Goal: Task Accomplishment & Management: Use online tool/utility

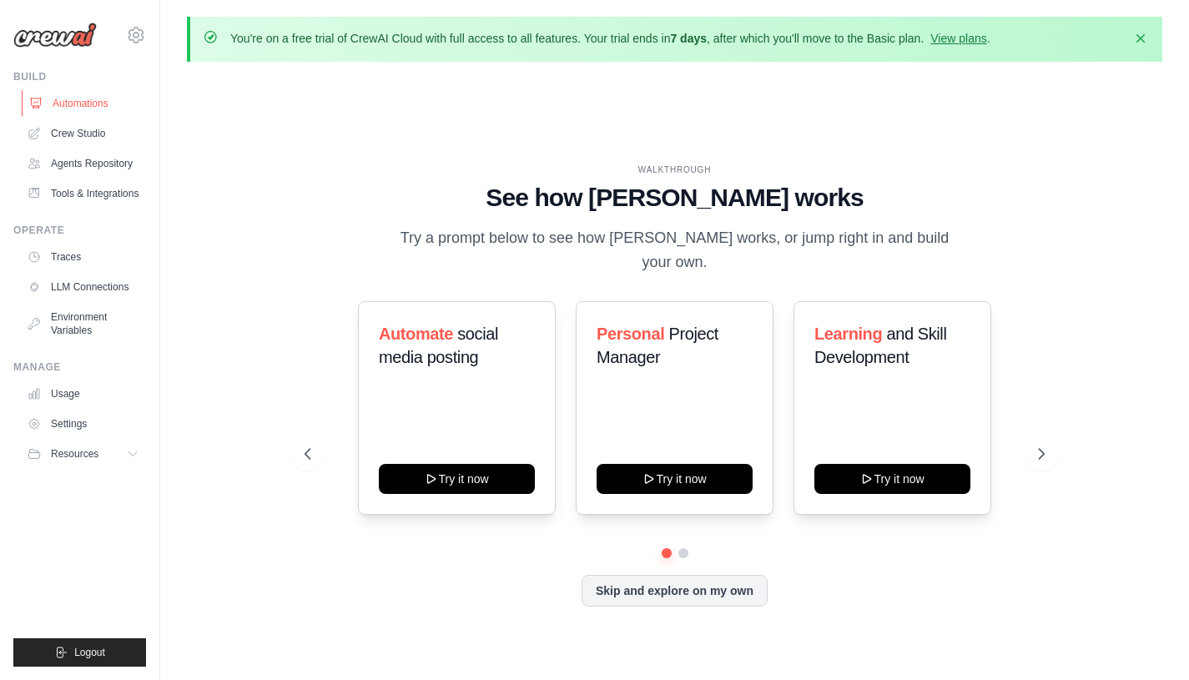
click at [103, 103] on link "Automations" at bounding box center [85, 103] width 126 height 27
click at [80, 132] on link "Crew Studio" at bounding box center [85, 133] width 126 height 27
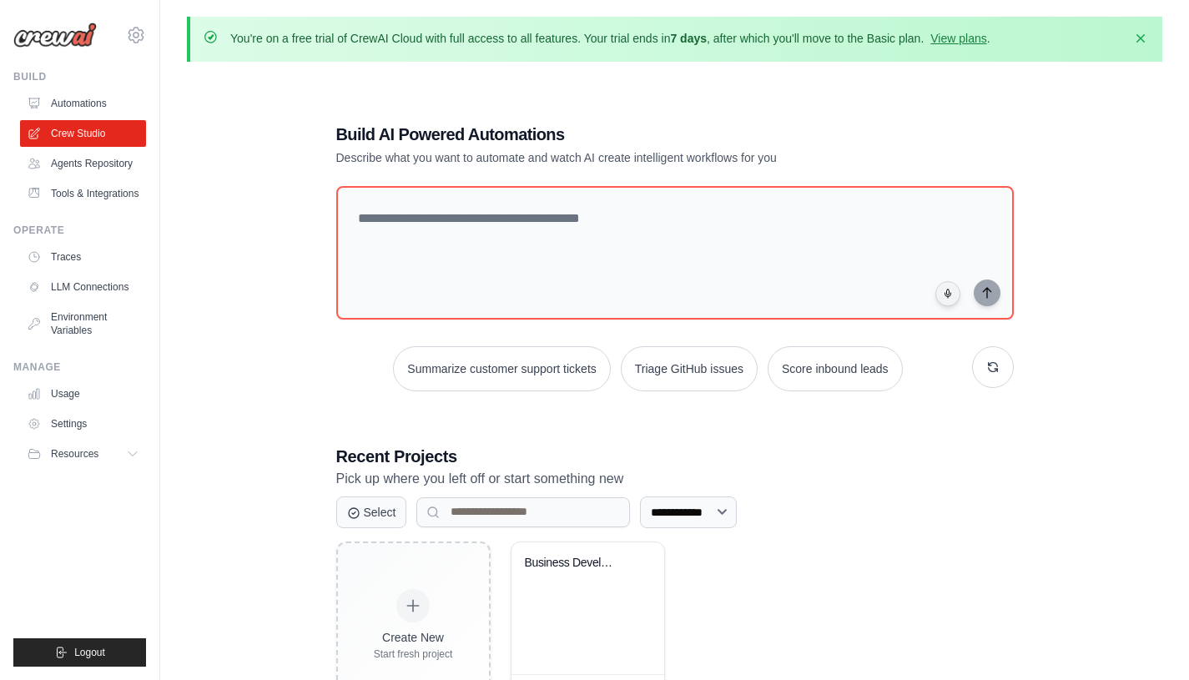
scroll to position [91, 0]
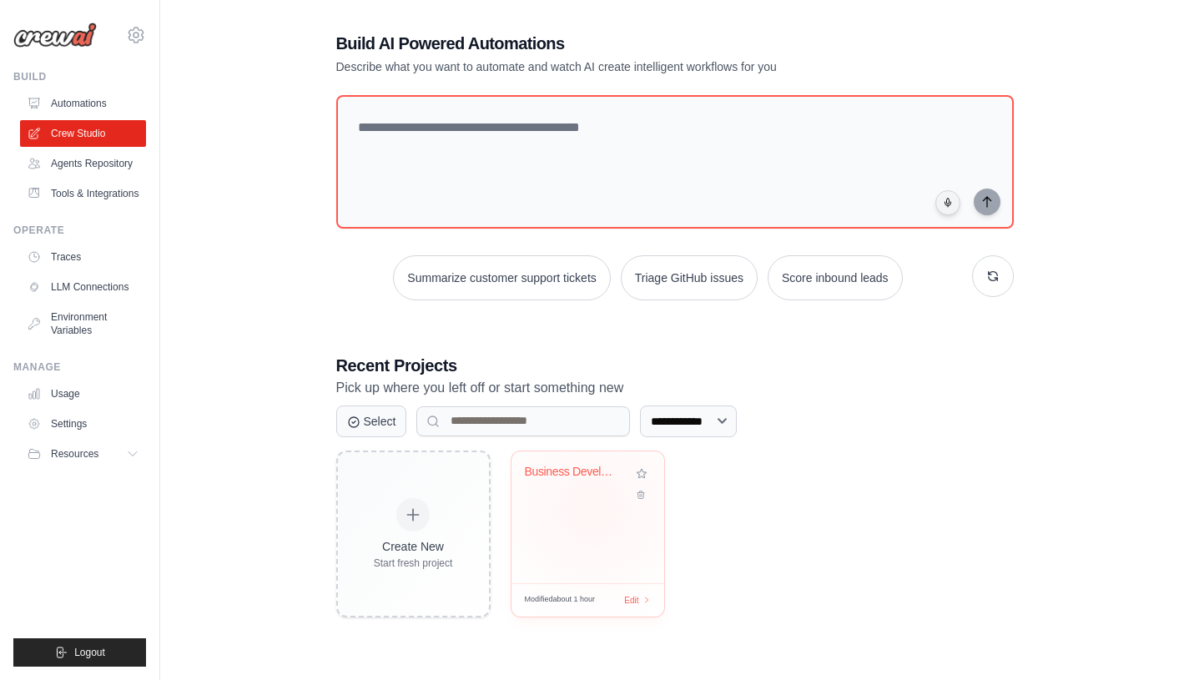
click at [592, 507] on div "Business Development AI Team" at bounding box center [588, 517] width 153 height 132
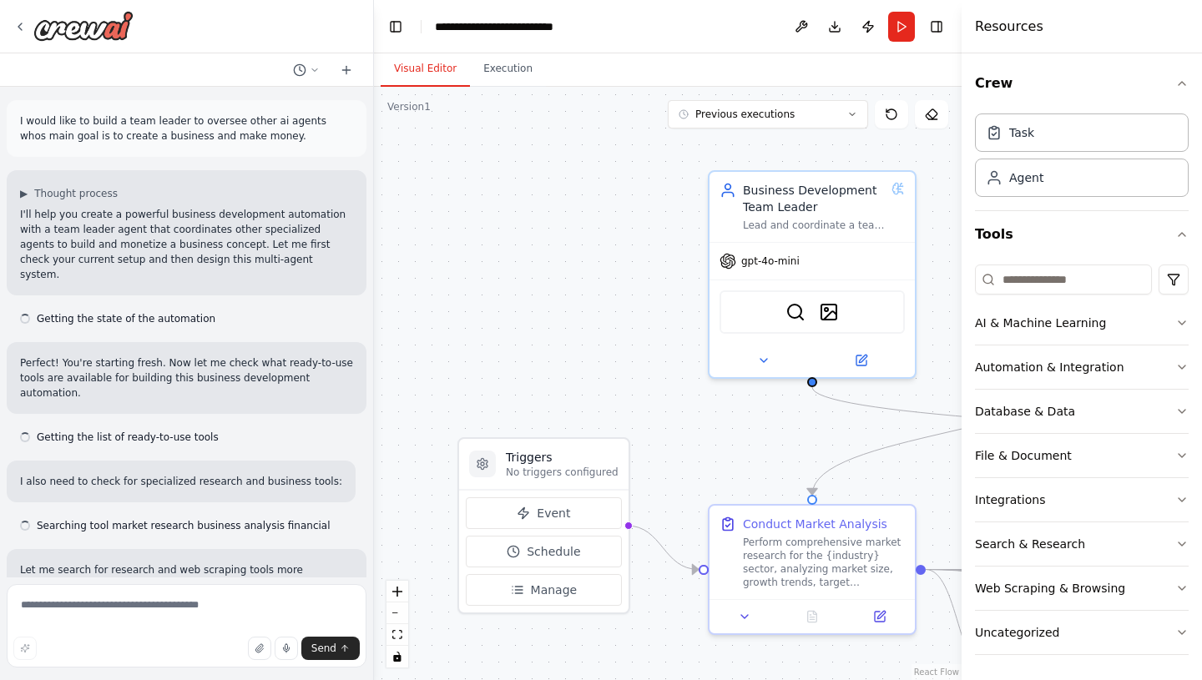
scroll to position [3920, 0]
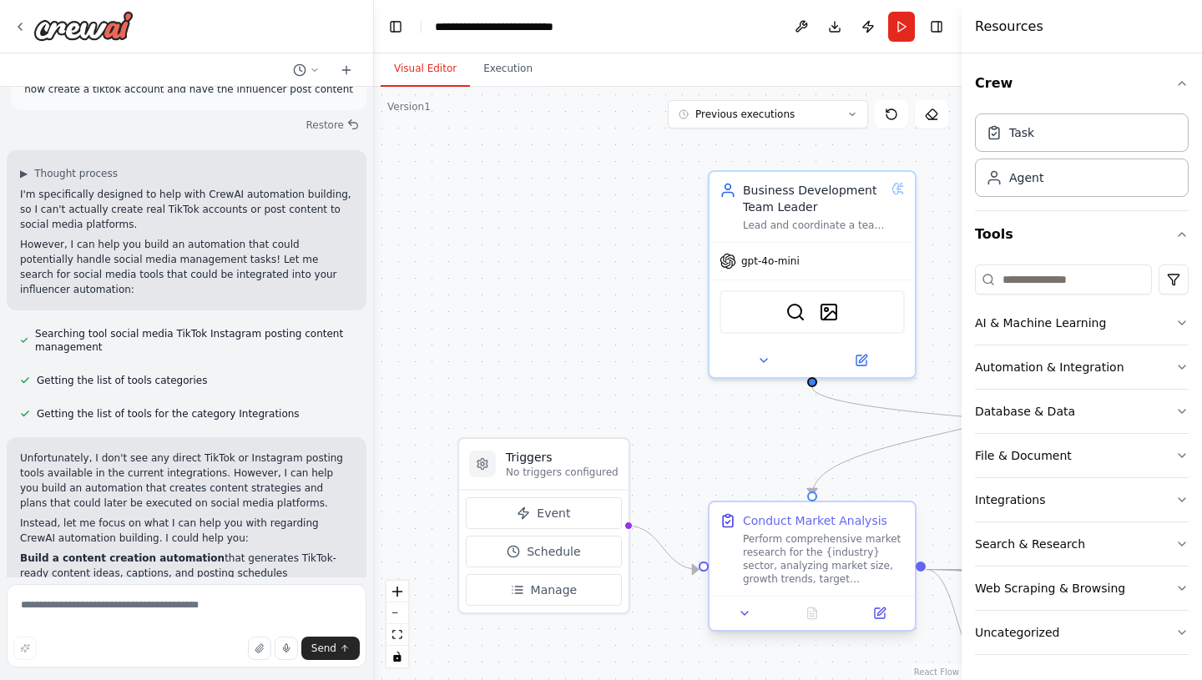
click at [834, 551] on div "Perform comprehensive market research for the {industry} sector, analyzing mark…" at bounding box center [824, 558] width 162 height 53
click at [882, 611] on icon at bounding box center [881, 611] width 8 height 8
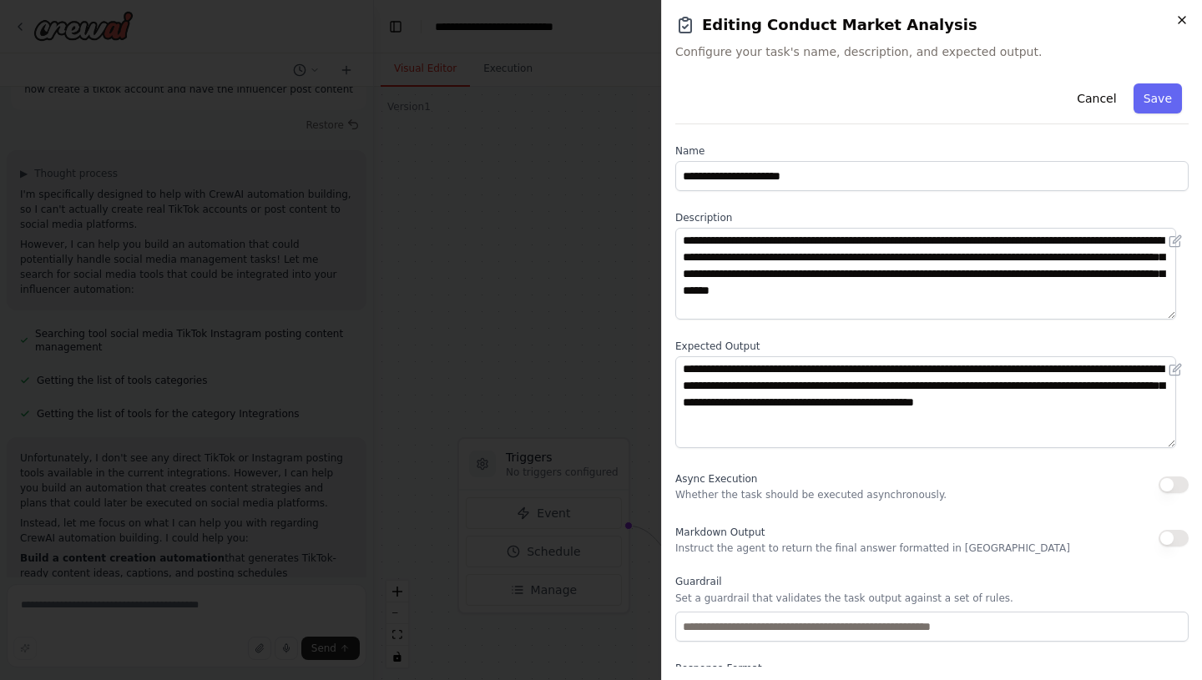
click at [1180, 23] on icon "button" at bounding box center [1181, 19] width 13 height 13
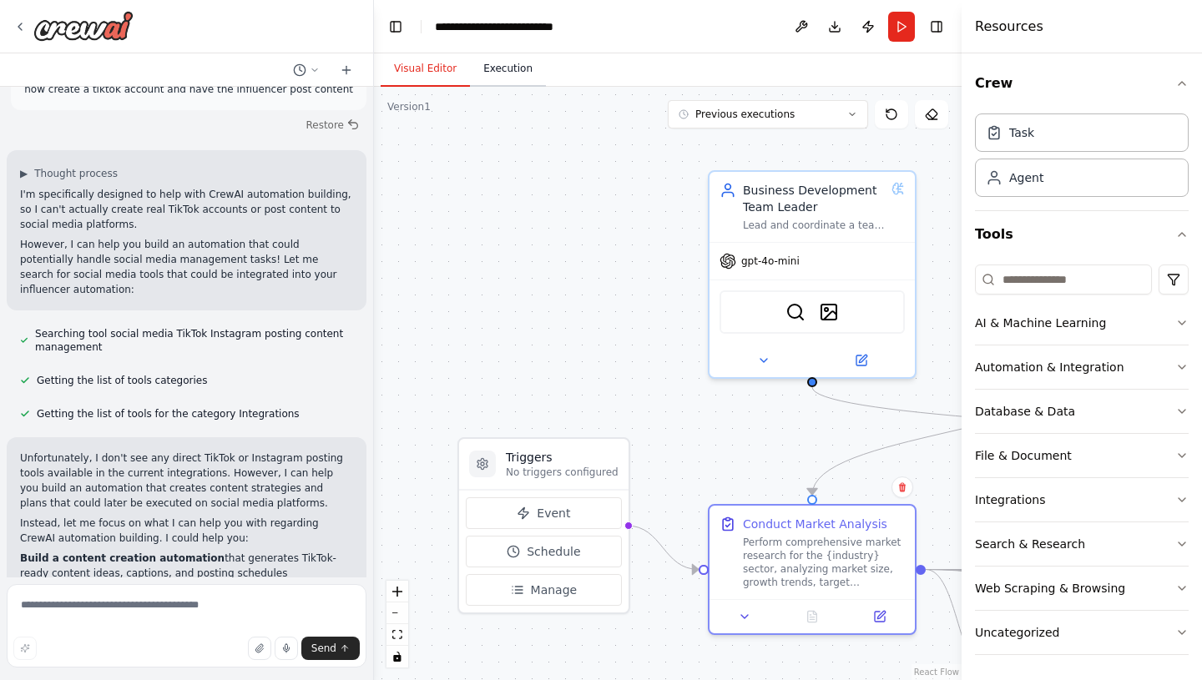
click at [508, 66] on button "Execution" at bounding box center [508, 69] width 76 height 35
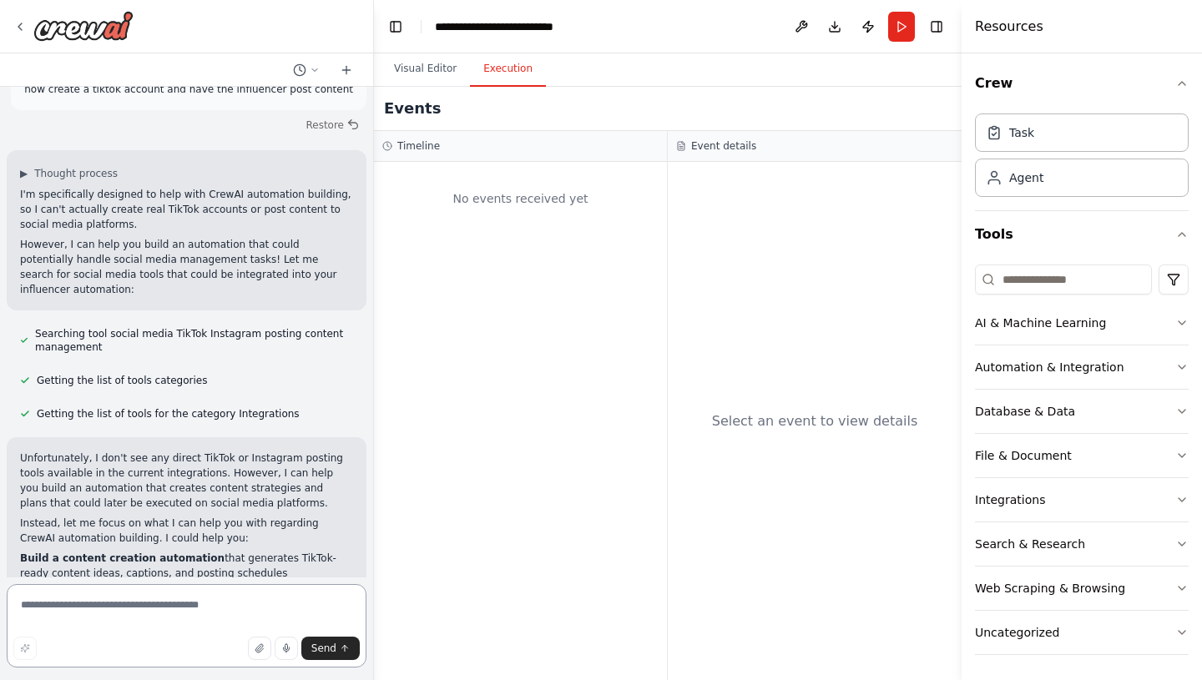
click at [64, 619] on textarea at bounding box center [187, 625] width 360 height 83
type textarea "**********"
click at [330, 644] on span "Send" at bounding box center [323, 648] width 25 height 13
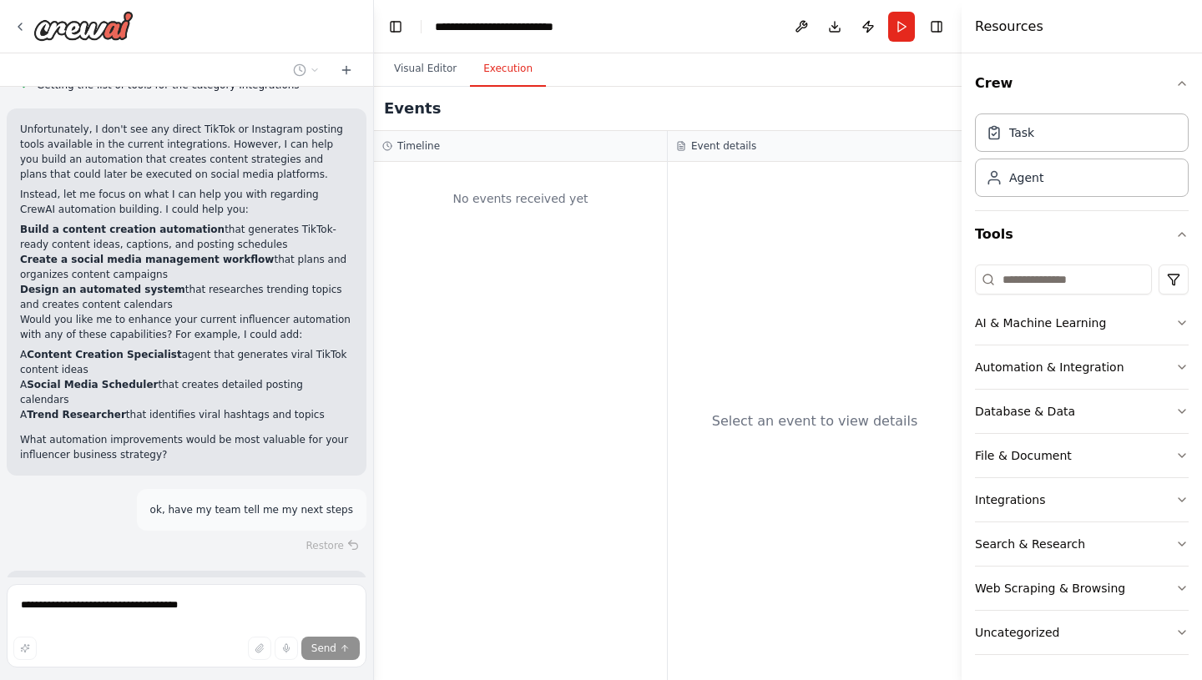
scroll to position [4444, 0]
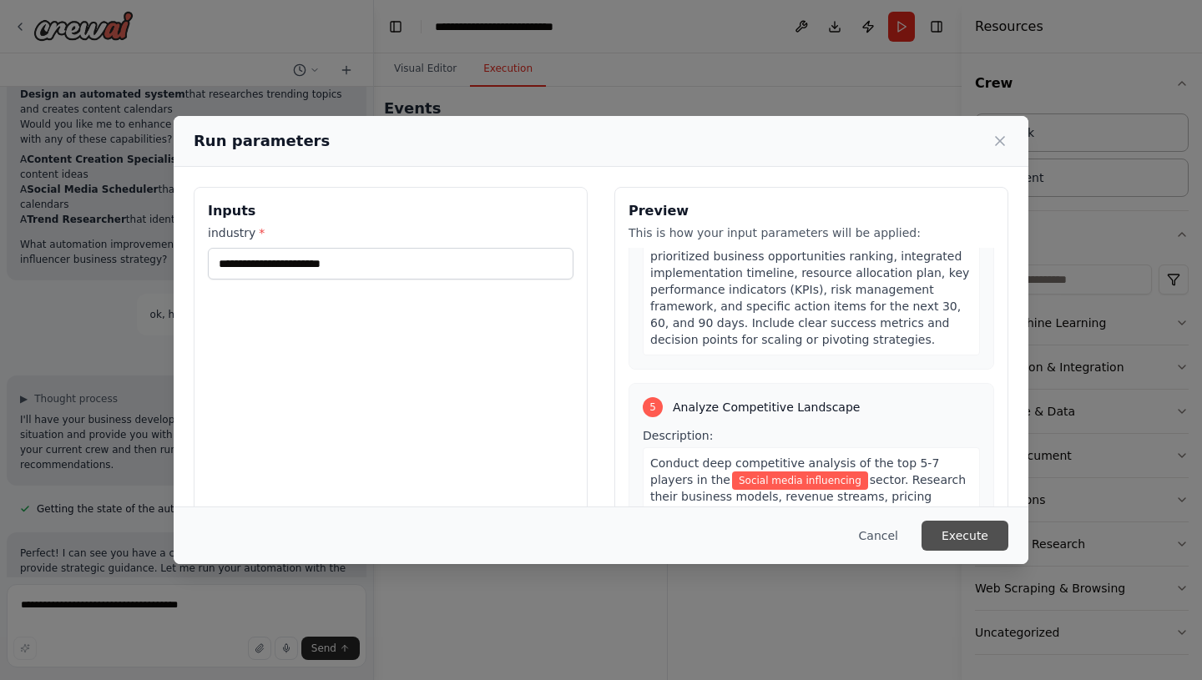
click at [966, 539] on button "Execute" at bounding box center [964, 536] width 87 height 30
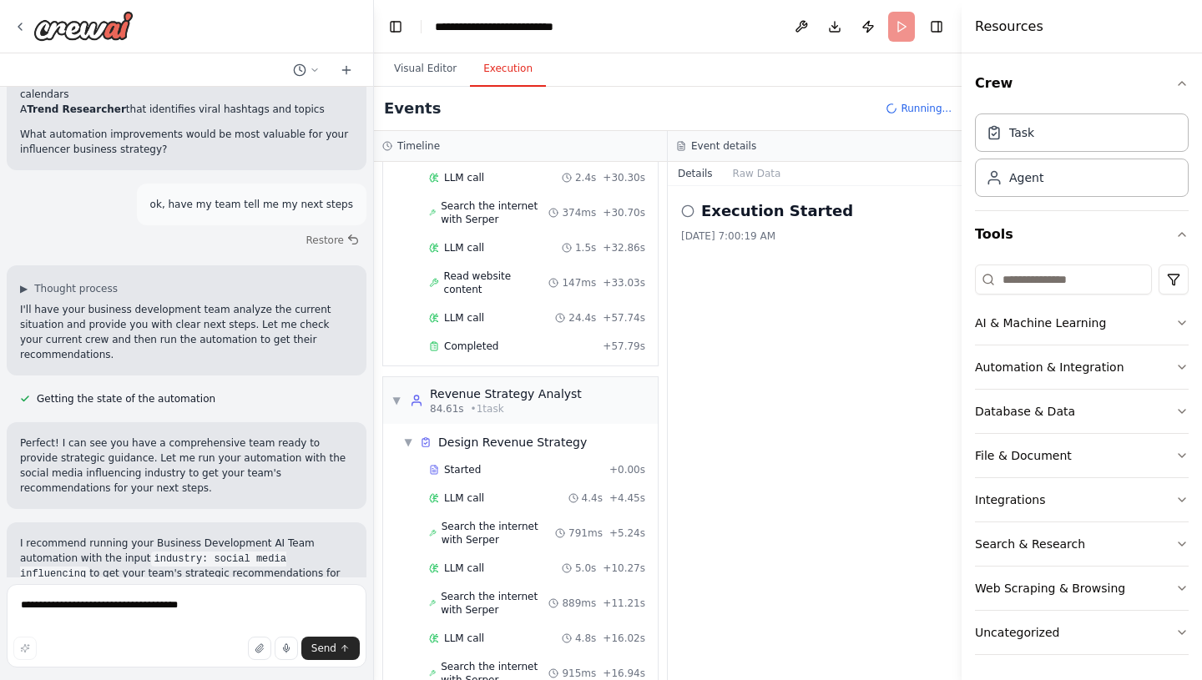
scroll to position [930, 0]
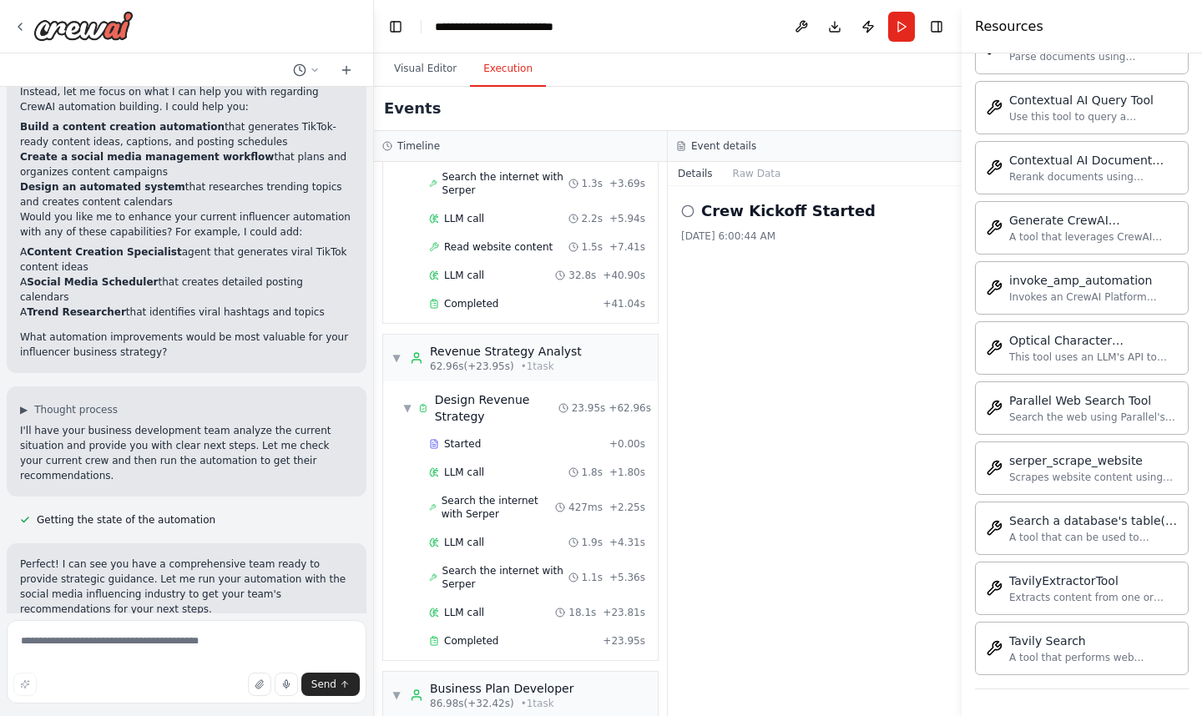
scroll to position [4367, 0]
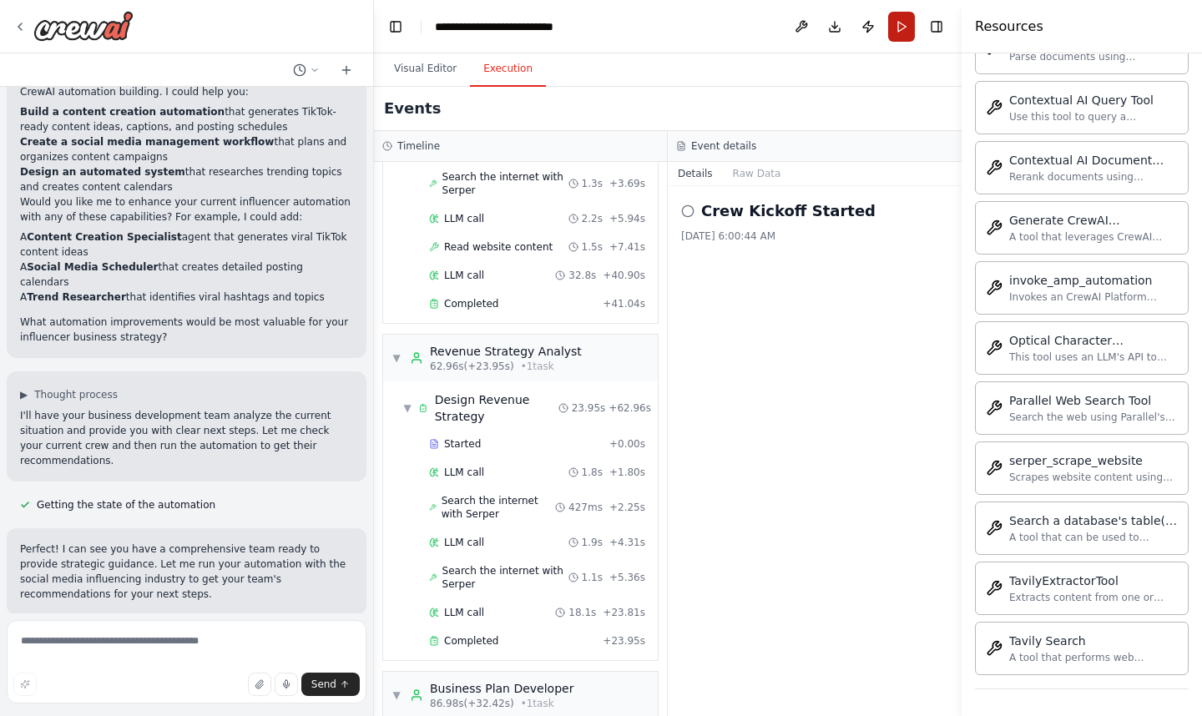
click at [905, 25] on button "Run" at bounding box center [901, 27] width 27 height 30
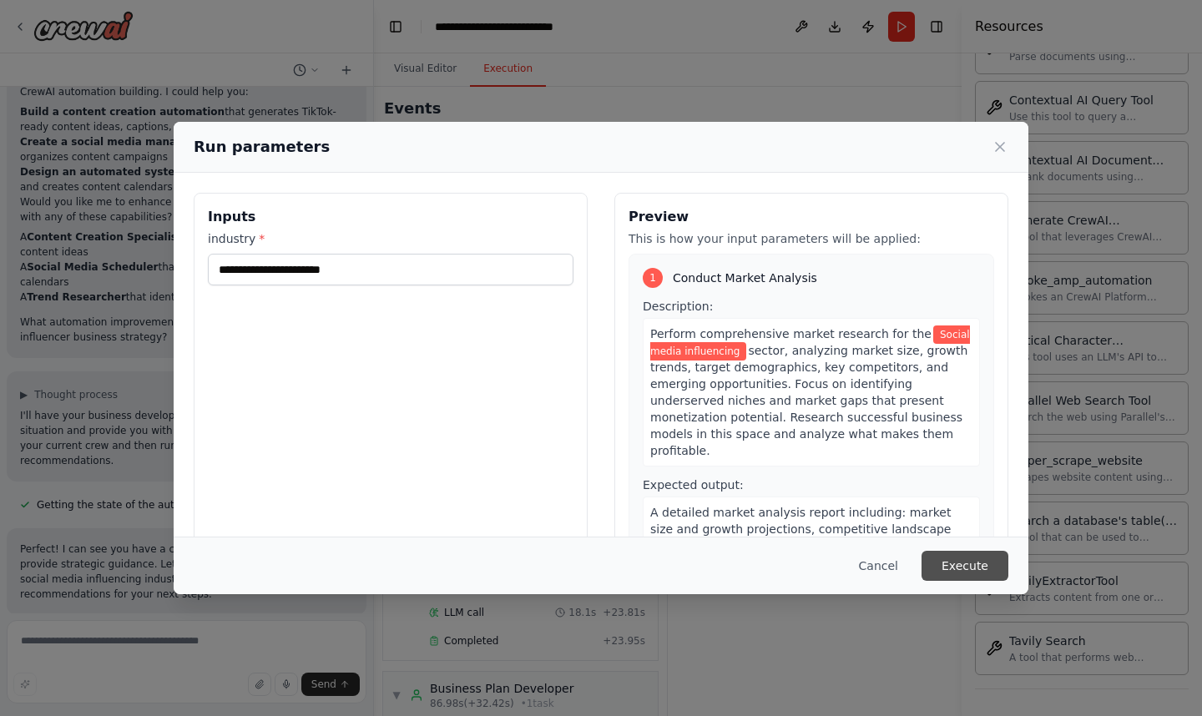
click at [974, 571] on button "Execute" at bounding box center [964, 566] width 87 height 30
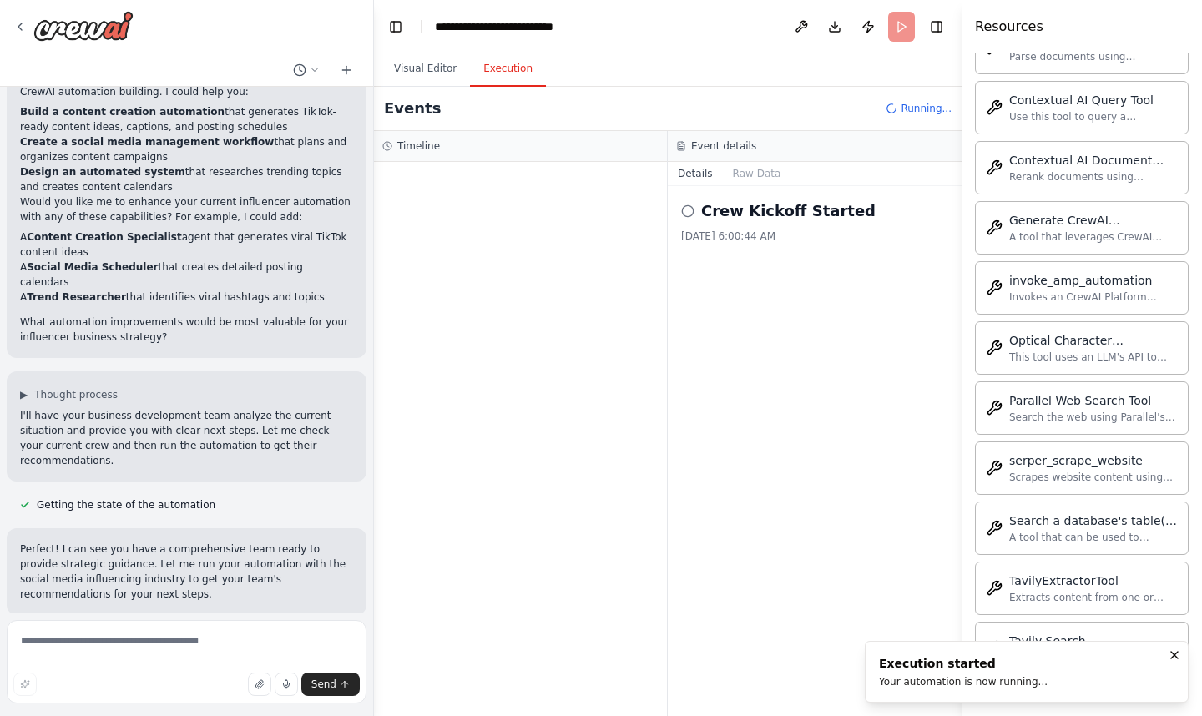
scroll to position [4572, 0]
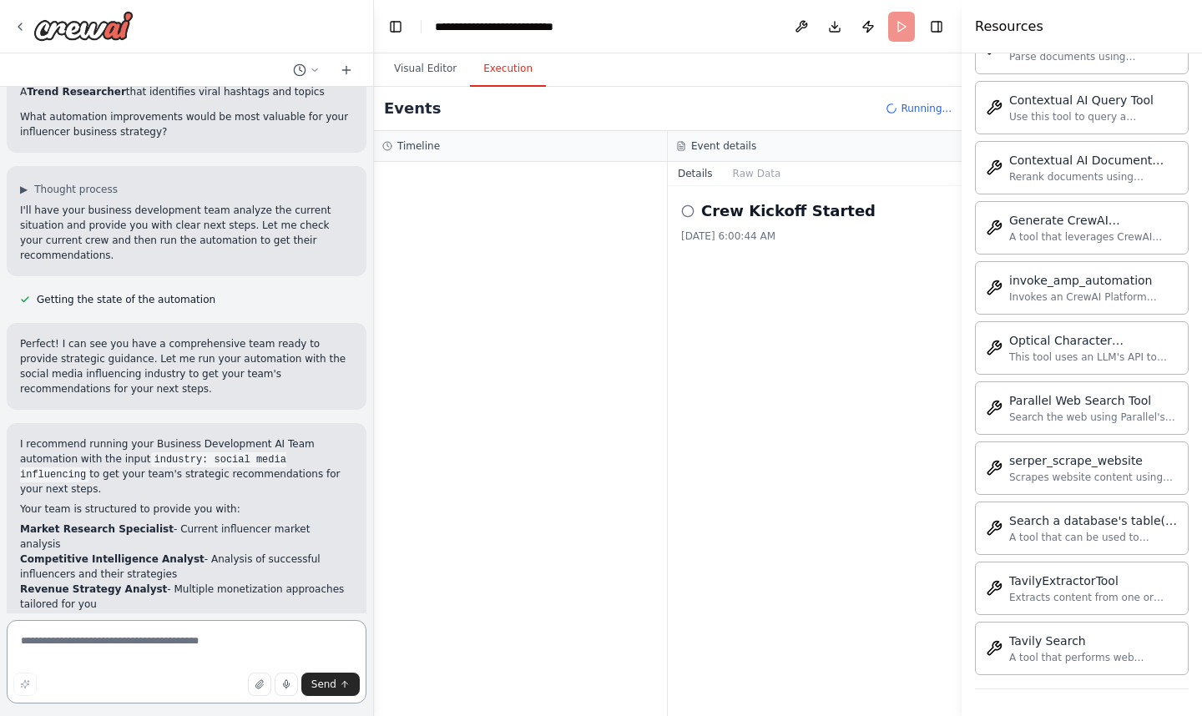
click at [126, 645] on textarea at bounding box center [187, 661] width 360 height 83
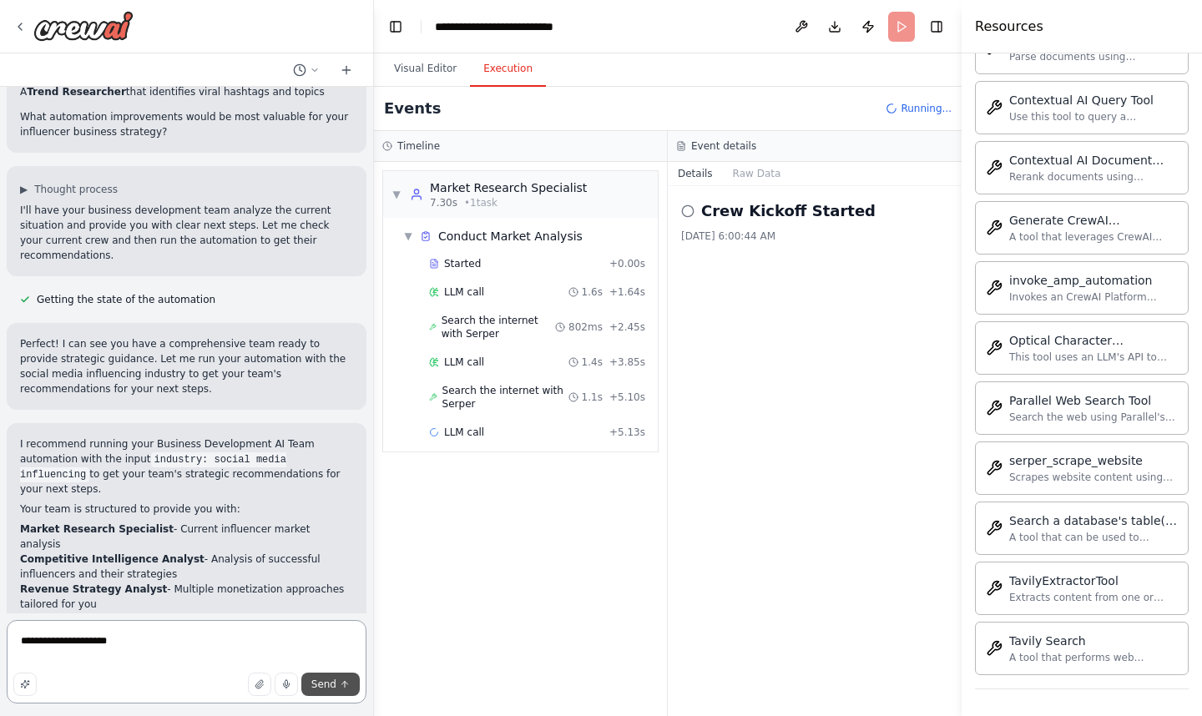
type textarea "**********"
click at [326, 684] on span "Send" at bounding box center [323, 684] width 25 height 13
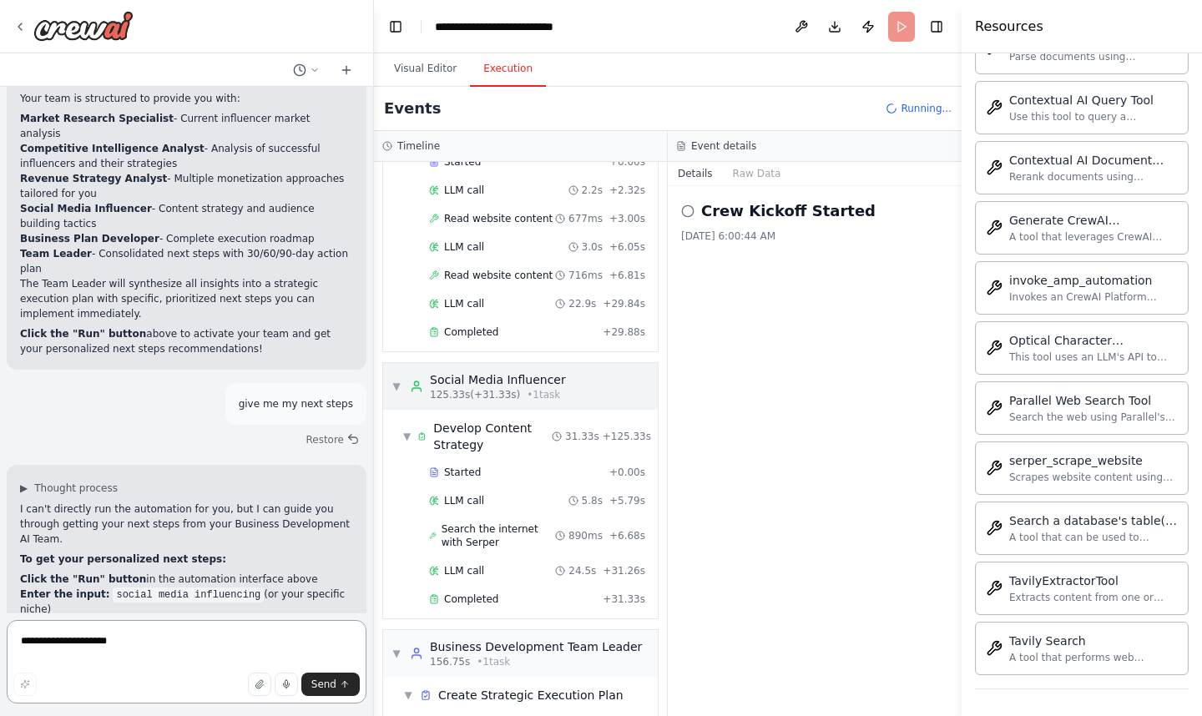
scroll to position [1482, 0]
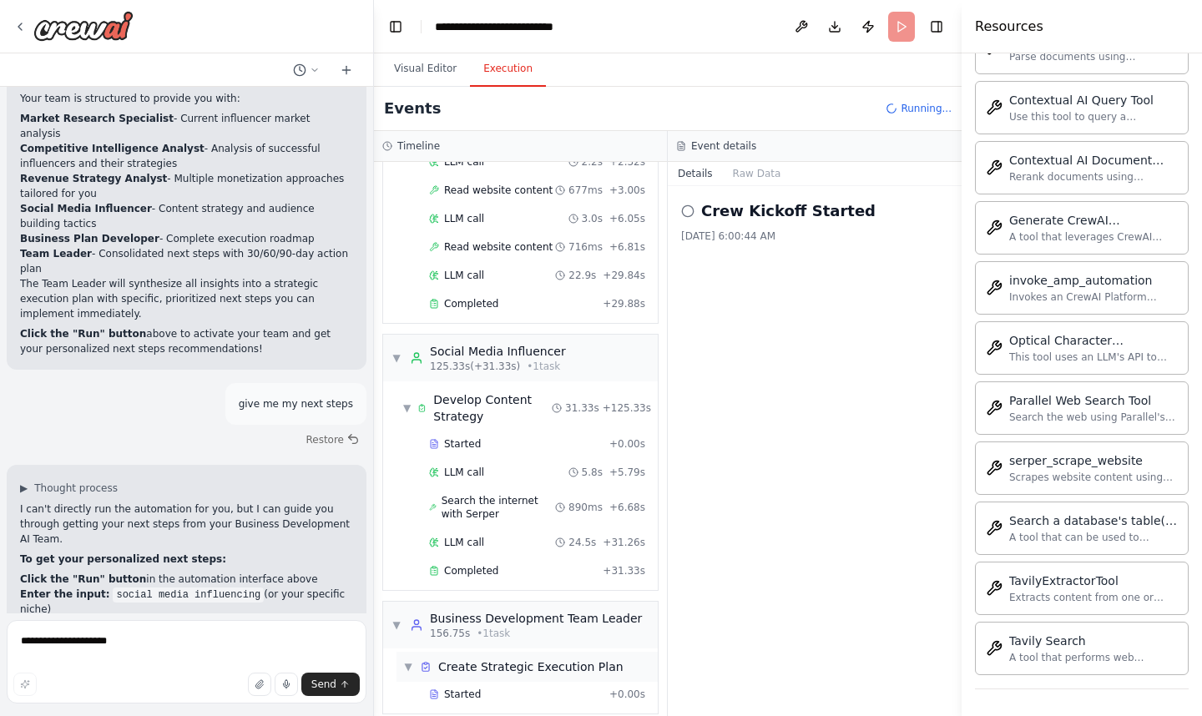
click at [476, 658] on span "Create Strategic Execution Plan" at bounding box center [530, 666] width 185 height 17
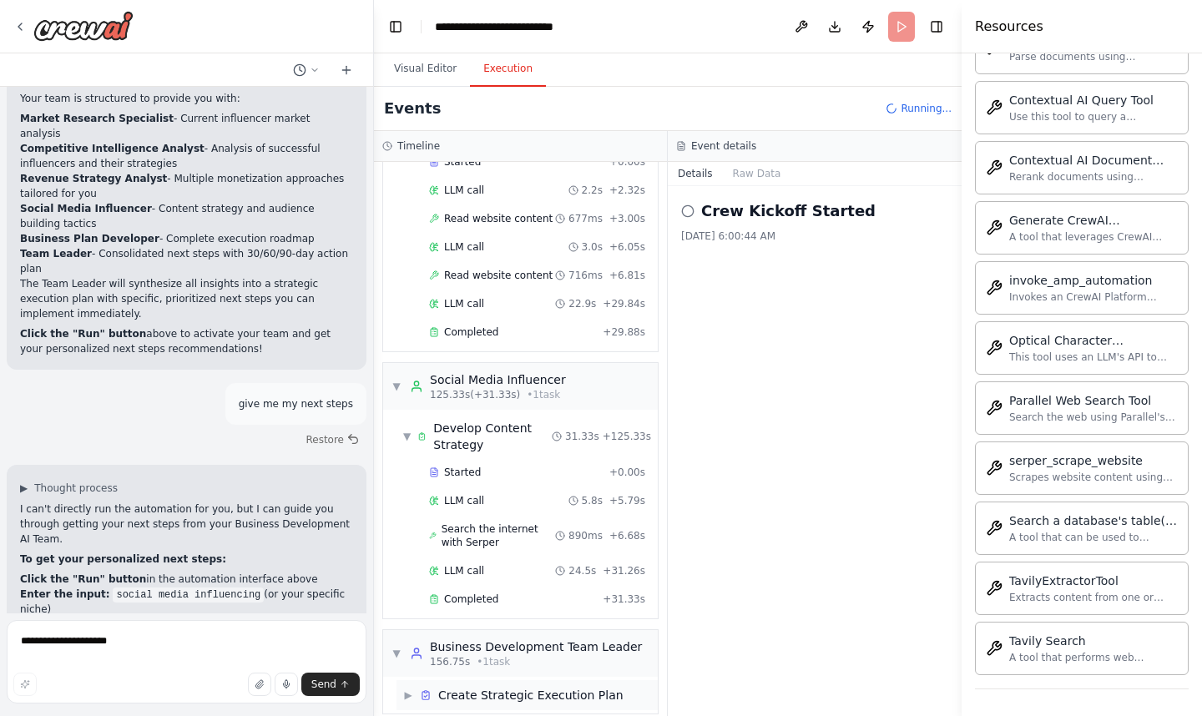
click at [467, 687] on span "Create Strategic Execution Plan" at bounding box center [530, 695] width 185 height 17
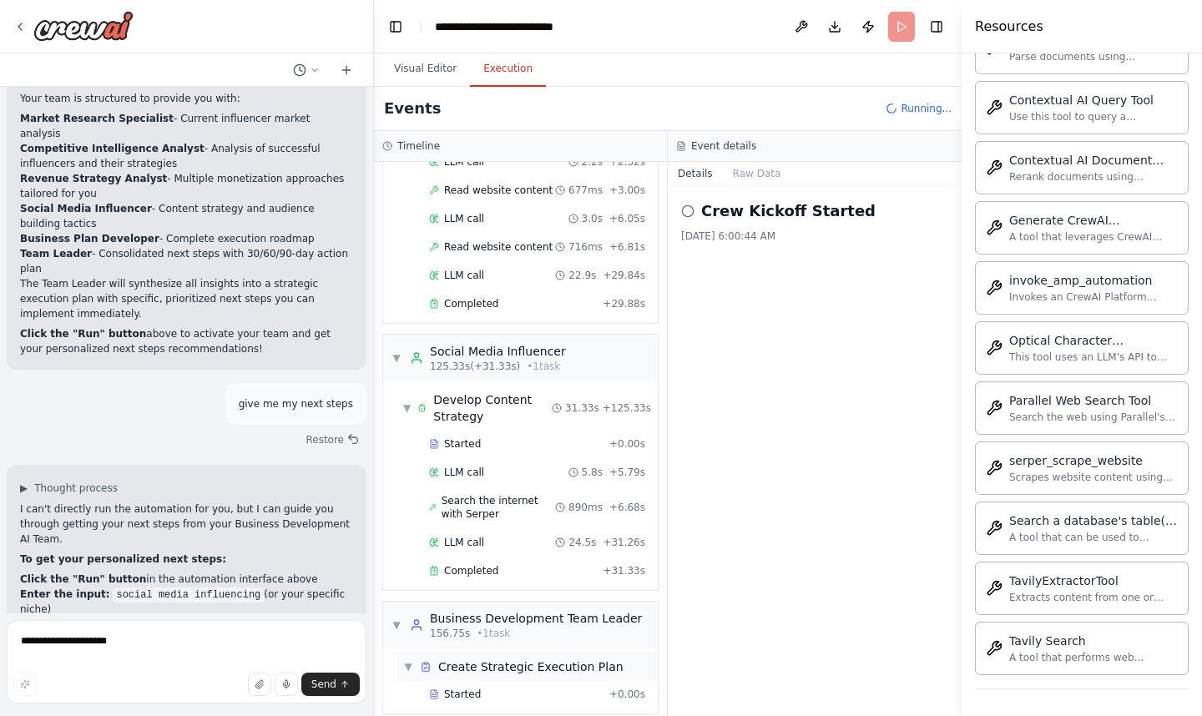
click at [467, 688] on span "Started" at bounding box center [462, 694] width 37 height 13
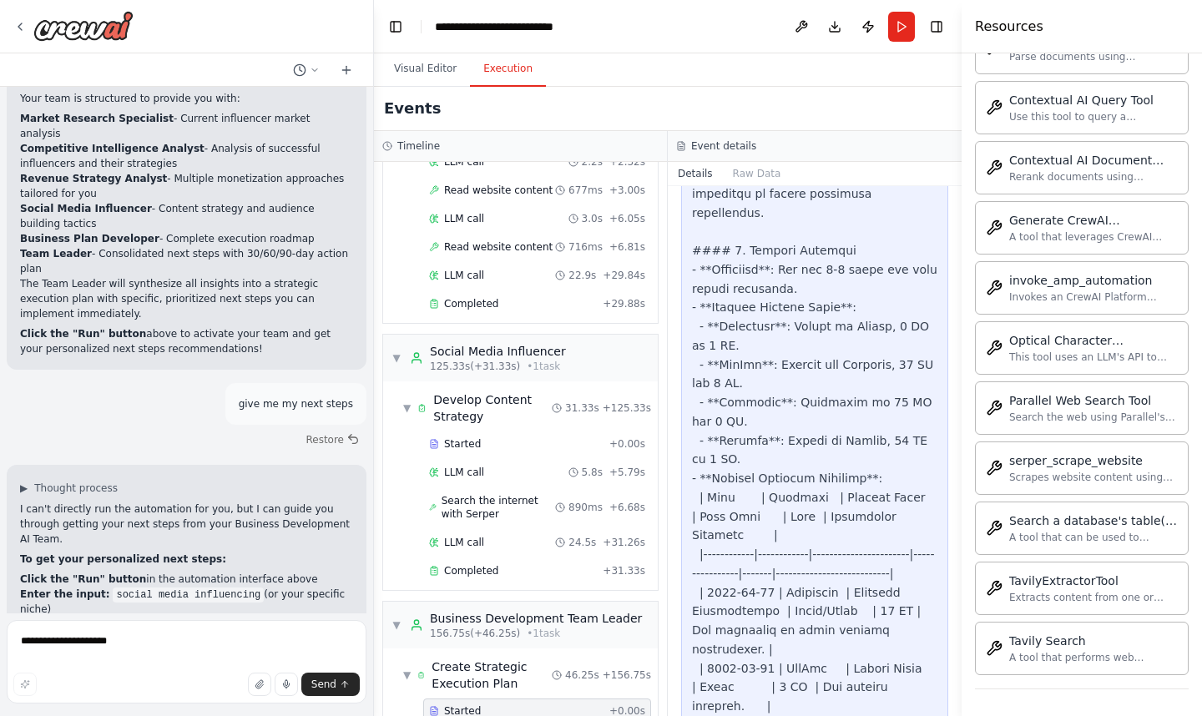
scroll to position [7749, 0]
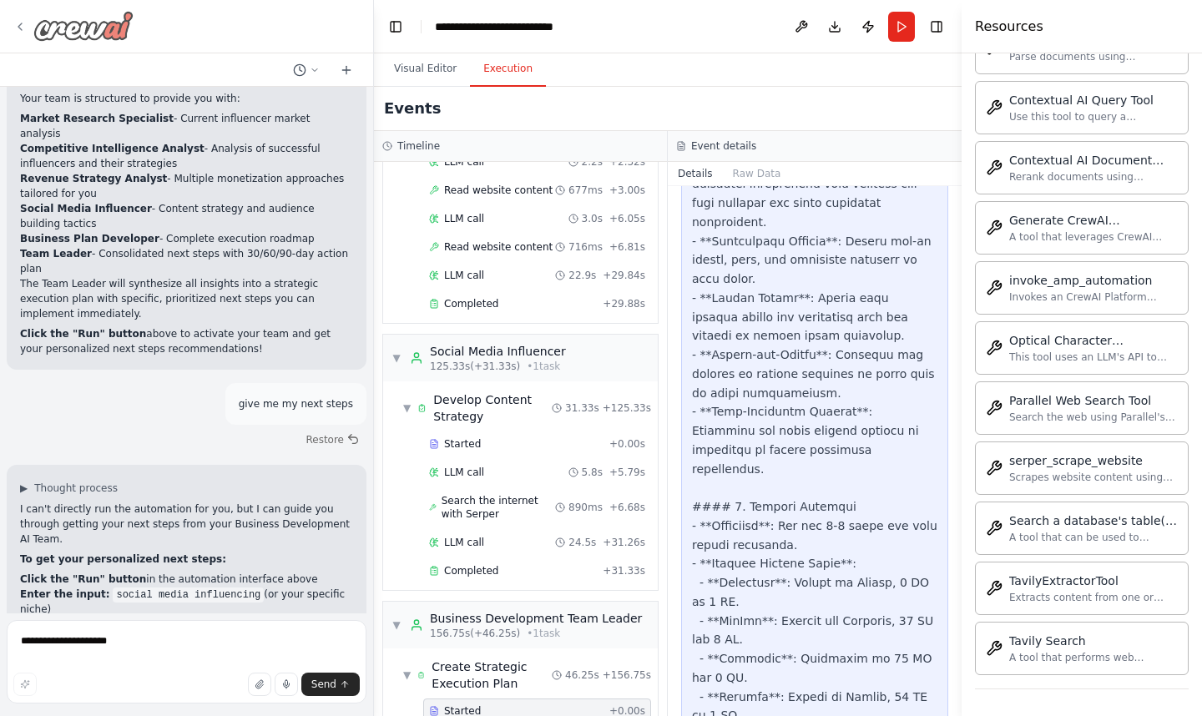
click at [22, 21] on icon at bounding box center [19, 26] width 13 height 13
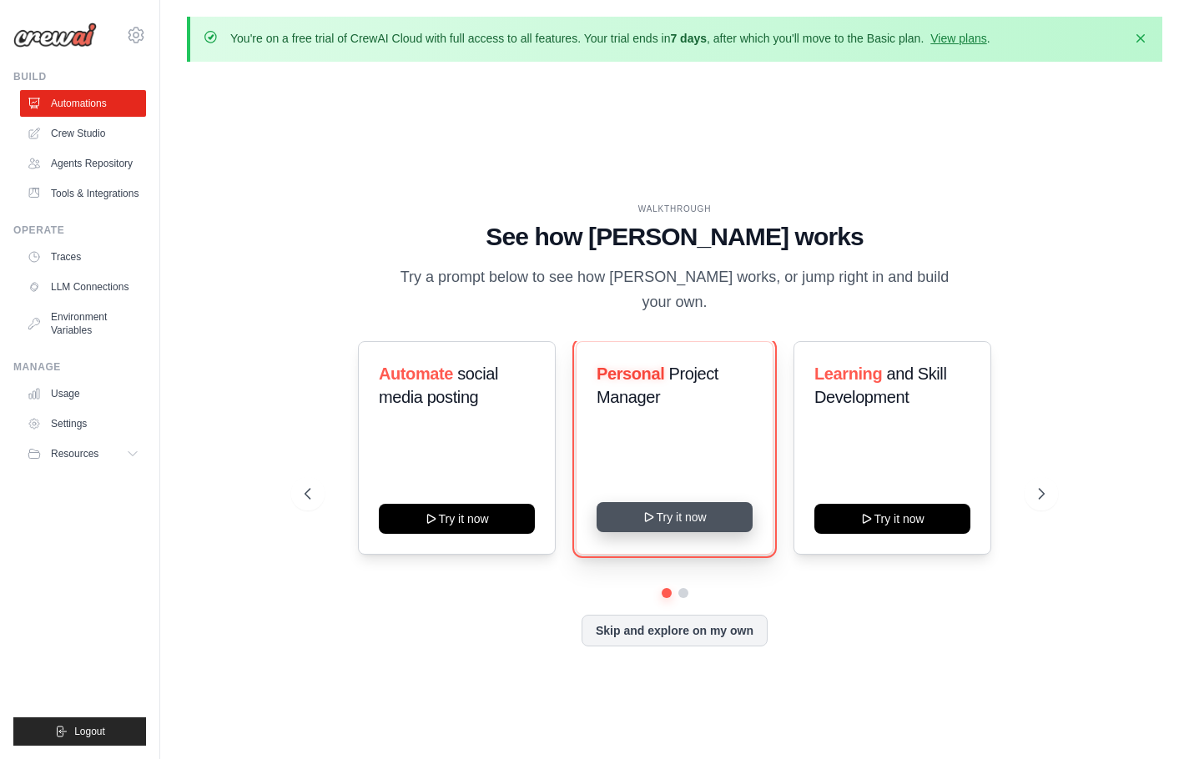
click at [673, 503] on button "Try it now" at bounding box center [675, 517] width 156 height 30
